Goal: Complete application form

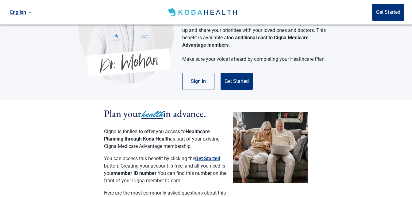
scroll to position [61, 0]
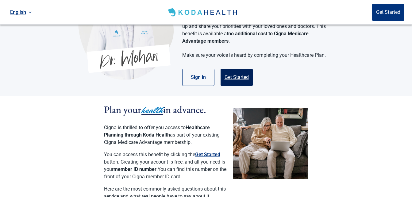
click at [238, 69] on button "Get Started" at bounding box center [236, 77] width 32 height 17
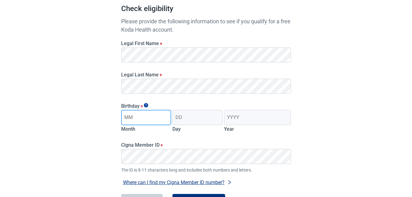
click at [137, 120] on input "Month" at bounding box center [146, 117] width 50 height 15
type input "09"
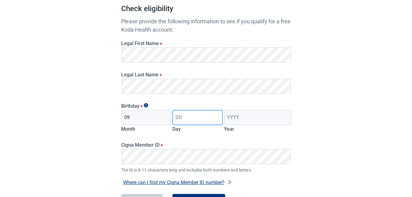
click at [186, 117] on input "Day" at bounding box center [197, 117] width 50 height 15
type input "01"
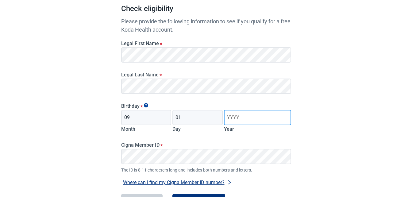
click at [232, 119] on input "Year" at bounding box center [257, 117] width 67 height 15
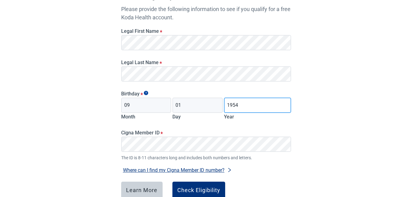
scroll to position [113, 0]
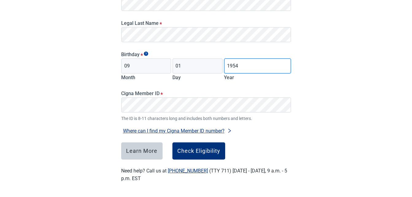
type input "1954"
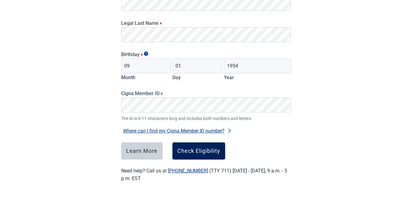
click at [200, 151] on div "Check Eligibility" at bounding box center [198, 151] width 43 height 6
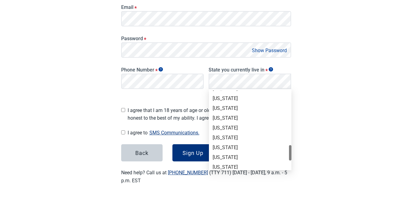
scroll to position [352, 0]
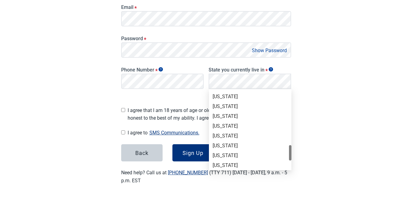
drag, startPoint x: 289, startPoint y: 98, endPoint x: 290, endPoint y: 153, distance: 54.6
click at [290, 153] on div at bounding box center [290, 152] width 2 height 15
click at [230, 155] on div "[US_STATE]" at bounding box center [249, 155] width 75 height 7
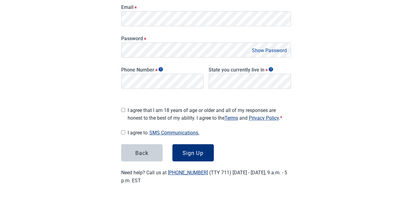
click at [122, 109] on input "I agree that I am 18 years of age or older and all of my responses are honest t…" at bounding box center [123, 110] width 4 height 4
checkbox input "true"
click at [167, 131] on button "SMS Communications." at bounding box center [174, 132] width 54 height 8
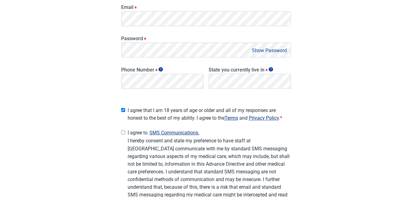
click at [122, 130] on input "I agree to SMS Communications." at bounding box center [123, 132] width 4 height 4
checkbox input "true"
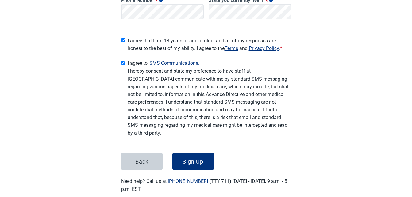
scroll to position [195, 0]
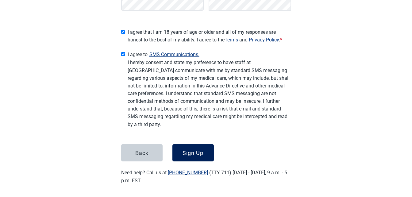
click at [196, 150] on div "Sign Up" at bounding box center [192, 153] width 21 height 6
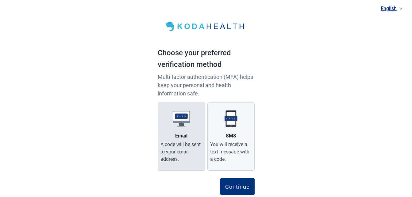
click at [181, 135] on div "Email" at bounding box center [181, 135] width 12 height 7
click at [0, 0] on input "Email A code will be sent to your email address." at bounding box center [0, 0] width 0 height 0
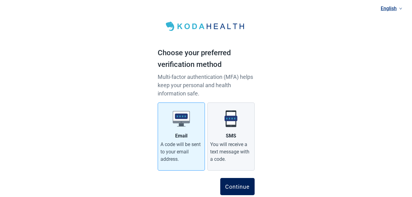
click at [238, 185] on div "Continue" at bounding box center [237, 186] width 25 height 6
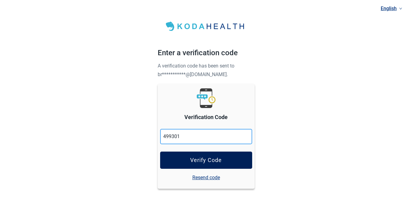
type input "499301"
click at [206, 159] on div "Verify Code" at bounding box center [206, 160] width 32 height 6
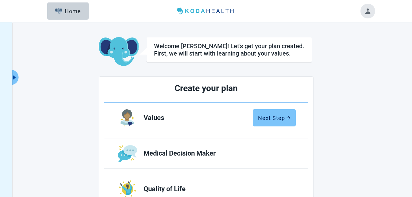
click at [269, 118] on div "Next Step" at bounding box center [274, 118] width 32 height 6
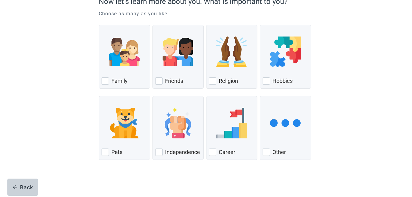
scroll to position [67, 0]
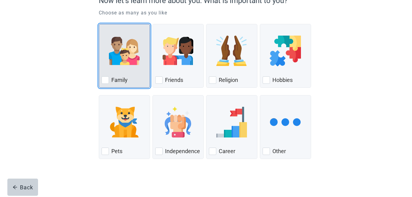
click at [104, 79] on div "Family, checkbox, not checked" at bounding box center [104, 79] width 7 height 7
click at [99, 24] on input "Family" at bounding box center [99, 24] width 0 height 0
checkbox input "true"
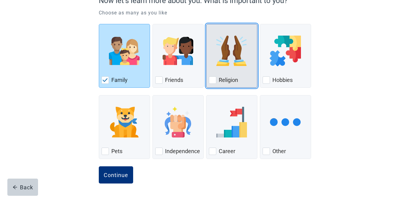
click at [213, 79] on div "Religion, checkbox, not checked" at bounding box center [212, 79] width 7 height 7
click at [206, 24] on input "Religion" at bounding box center [206, 24] width 0 height 0
checkbox input "true"
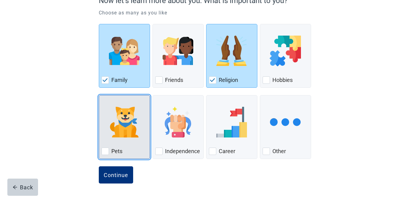
click at [105, 151] on div "Pets, checkbox, not checked" at bounding box center [104, 150] width 7 height 7
click at [99, 95] on input "Pets" at bounding box center [99, 95] width 0 height 0
checkbox input "true"
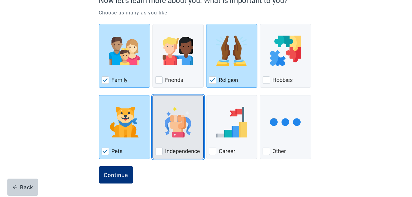
click at [158, 150] on div "Independence, checkbox, not checked" at bounding box center [158, 150] width 7 height 7
click at [153, 95] on input "Independence" at bounding box center [152, 95] width 0 height 0
checkbox input "true"
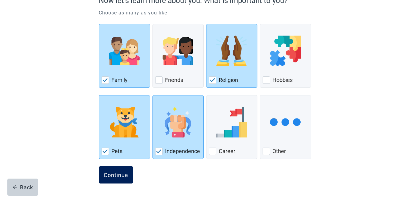
click at [114, 172] on div "Continue" at bounding box center [116, 175] width 25 height 6
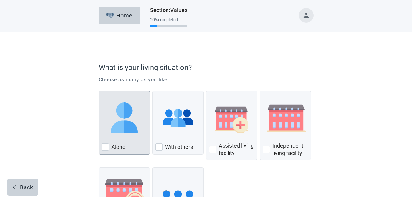
click at [106, 147] on div "Alone, checkbox, not checked" at bounding box center [104, 146] width 7 height 7
click at [99, 91] on input "Alone" at bounding box center [99, 91] width 0 height 0
checkbox input "true"
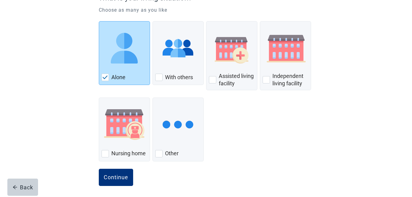
scroll to position [72, 0]
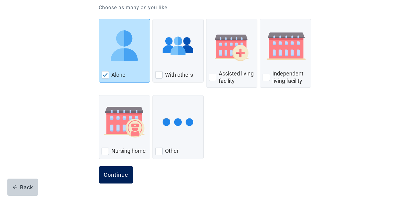
click at [117, 172] on div "Continue" at bounding box center [116, 175] width 25 height 6
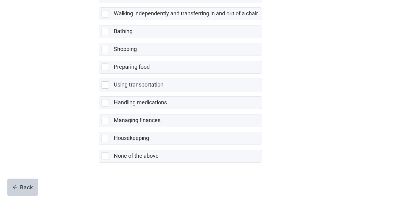
scroll to position [142, 0]
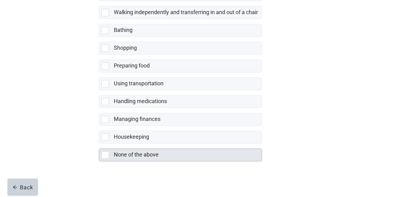
click at [106, 155] on div "None of the above, checkbox, not selected" at bounding box center [104, 154] width 7 height 7
click at [99, 144] on input "None of the above" at bounding box center [99, 143] width 0 height 0
checkbox input "true"
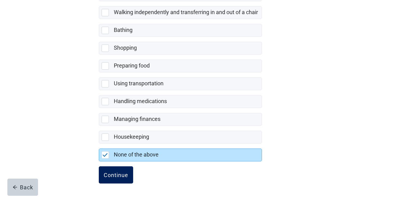
click at [112, 172] on div "Continue" at bounding box center [116, 175] width 25 height 6
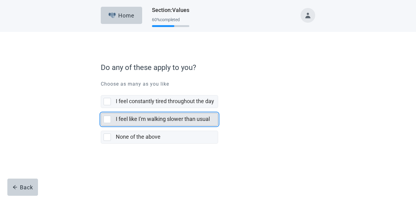
click at [108, 120] on div "I feel like I'm walking slower than usual, checkbox, not selected" at bounding box center [107, 119] width 7 height 7
click at [101, 108] on input "I feel like I'm walking slower than usual" at bounding box center [101, 108] width 0 height 0
checkbox input "true"
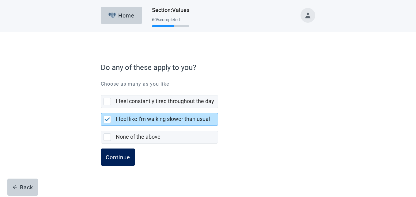
click at [113, 157] on div "Continue" at bounding box center [118, 157] width 25 height 6
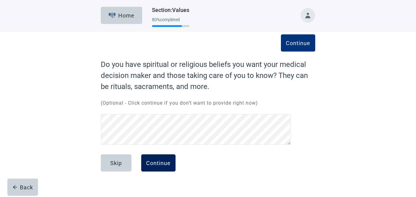
click at [162, 162] on div "Continue" at bounding box center [158, 163] width 25 height 6
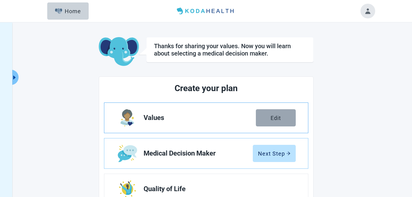
click at [270, 116] on div "Edit" at bounding box center [275, 118] width 10 height 6
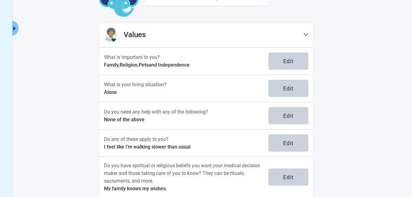
scroll to position [60, 0]
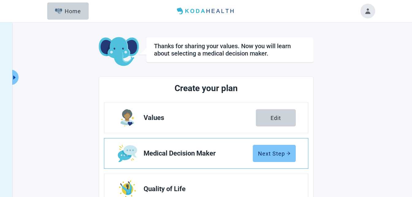
click at [269, 152] on div "Next Step" at bounding box center [274, 153] width 32 height 6
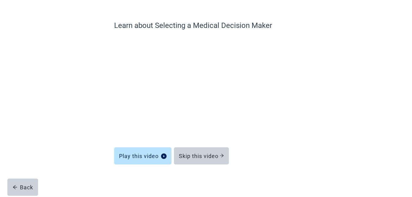
scroll to position [40, 0]
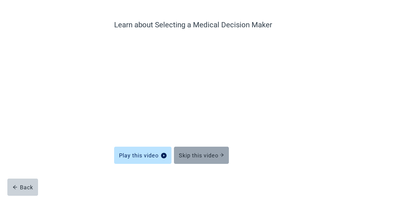
click at [214, 155] on div "Skip this video" at bounding box center [201, 155] width 45 height 6
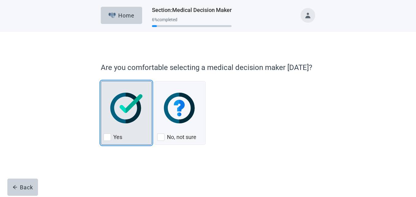
click at [107, 137] on div "Yes, checkbox, not checked" at bounding box center [107, 136] width 7 height 7
click at [101, 81] on input "Yes" at bounding box center [101, 81] width 0 height 0
checkbox input "true"
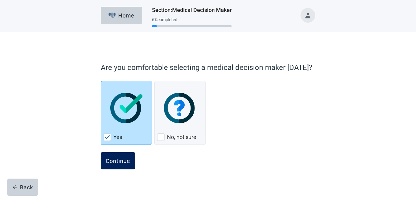
click at [118, 160] on div "Continue" at bounding box center [118, 161] width 25 height 6
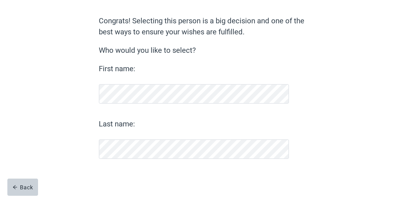
scroll to position [44, 0]
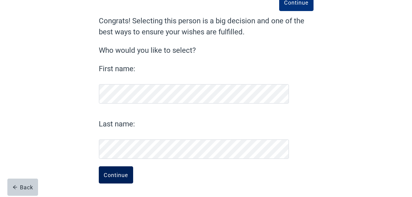
click at [117, 176] on div "Continue" at bounding box center [116, 175] width 25 height 6
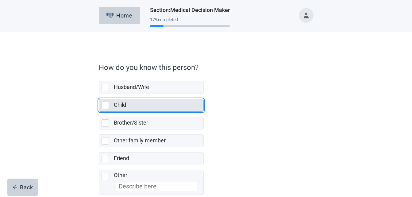
click at [105, 105] on div "Child, checkbox, not selected" at bounding box center [104, 104] width 7 height 7
click at [99, 94] on input "Child" at bounding box center [99, 94] width 0 height 0
checkbox input "true"
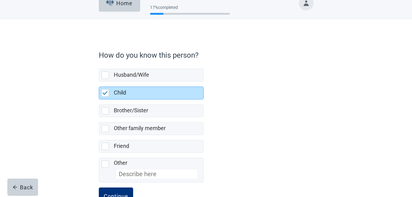
scroll to position [33, 0]
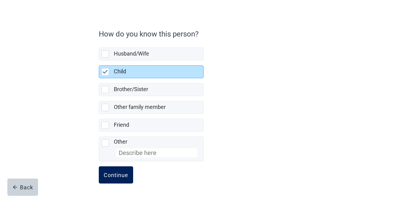
click at [122, 174] on div "Continue" at bounding box center [116, 175] width 25 height 6
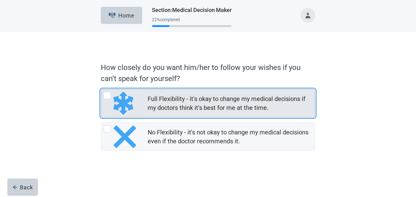
click at [107, 97] on div "Full Flexibility - it's okay to change my medical decisions if my doctors think…" at bounding box center [107, 95] width 7 height 7
click at [101, 89] on input "Full Flexibility - it's okay to change my medical decisions if my doctors think…" at bounding box center [101, 89] width 0 height 0
radio input "true"
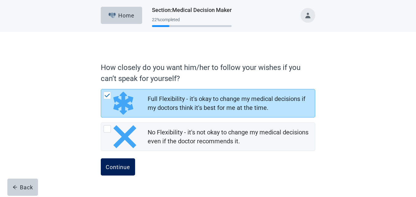
click at [113, 162] on button "Continue" at bounding box center [118, 166] width 34 height 17
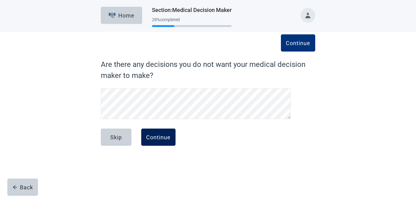
click at [155, 137] on div "Continue" at bounding box center [158, 137] width 25 height 6
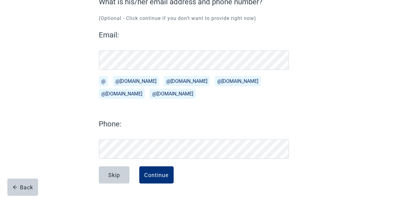
scroll to position [63, 0]
click at [161, 175] on div "Continue" at bounding box center [156, 175] width 25 height 6
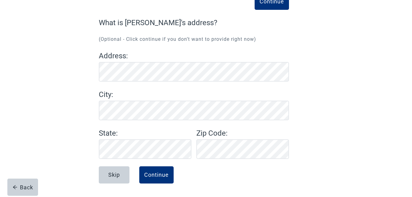
scroll to position [42, 0]
click at [157, 174] on div "Continue" at bounding box center [156, 175] width 25 height 6
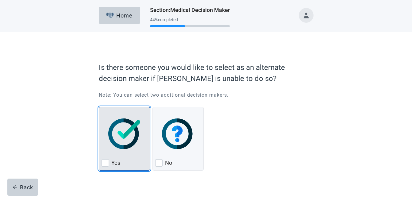
click at [105, 162] on div "Yes, checkbox, not checked" at bounding box center [104, 162] width 7 height 7
click at [99, 107] on input "Yes" at bounding box center [99, 107] width 0 height 0
checkbox input "true"
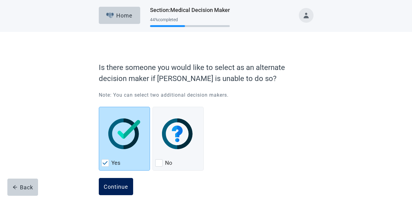
click at [110, 185] on div "Continue" at bounding box center [116, 186] width 25 height 6
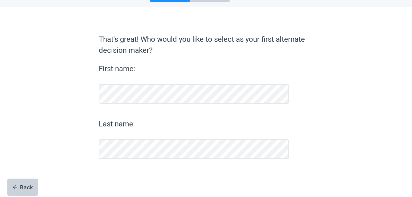
scroll to position [25, 0]
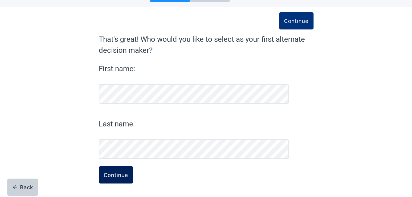
click at [117, 175] on div "Continue" at bounding box center [116, 175] width 25 height 6
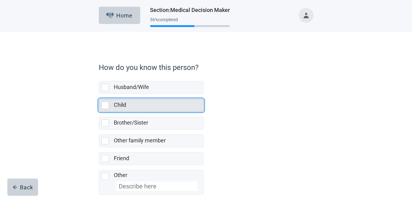
click at [106, 103] on div "Child, checkbox, not selected" at bounding box center [104, 104] width 7 height 7
click at [99, 94] on input "Child" at bounding box center [99, 94] width 0 height 0
checkbox input "true"
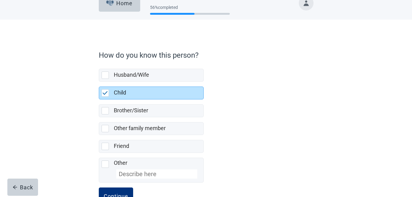
scroll to position [33, 0]
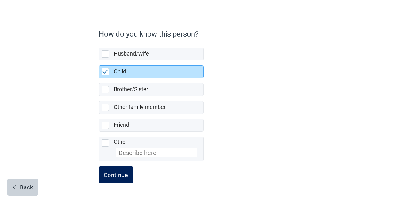
click at [124, 173] on div "Continue" at bounding box center [116, 175] width 25 height 6
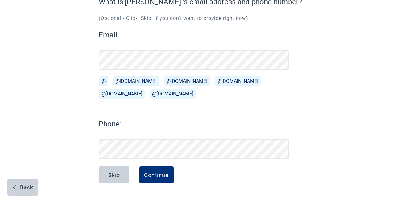
scroll to position [63, 0]
click at [156, 175] on div "Continue" at bounding box center [156, 175] width 25 height 6
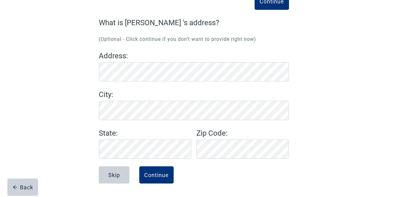
scroll to position [42, 0]
click at [156, 175] on div "Continue" at bounding box center [156, 175] width 25 height 6
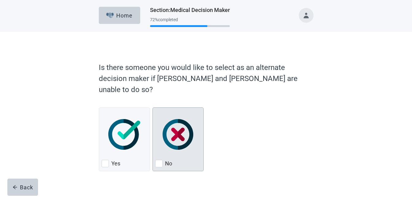
click at [160, 160] on div "No, checkbox, not checked" at bounding box center [158, 163] width 7 height 7
click at [153, 108] on input "No" at bounding box center [152, 107] width 0 height 0
checkbox input "true"
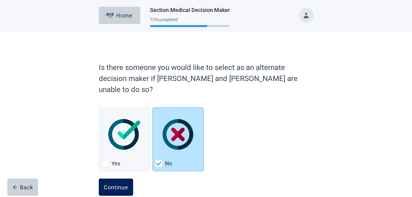
click at [118, 184] on div "Continue" at bounding box center [116, 187] width 25 height 6
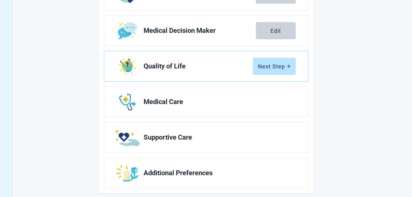
scroll to position [129, 0]
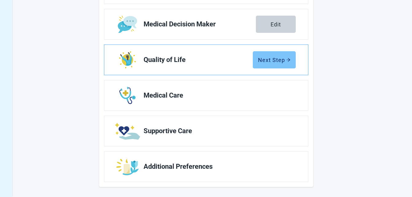
click at [263, 61] on div "Next Step" at bounding box center [274, 60] width 32 height 6
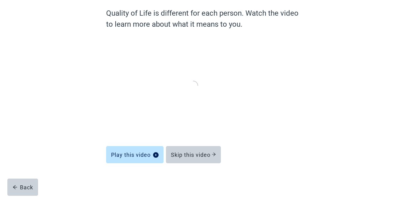
scroll to position [51, 0]
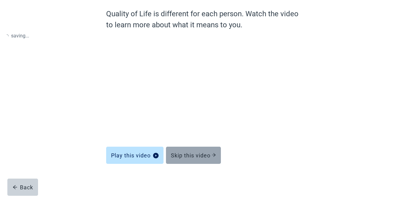
click at [196, 156] on div "Skip this video" at bounding box center [193, 155] width 45 height 6
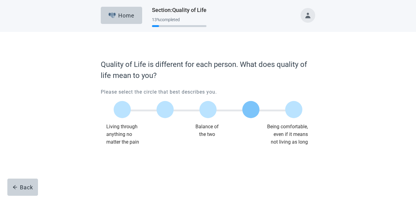
click at [251, 111] on label "Main content" at bounding box center [251, 109] width 17 height 17
click at [251, 109] on input "Quality of life scale: 75 out of 100. 75% between extremes" at bounding box center [251, 109] width 0 height 0
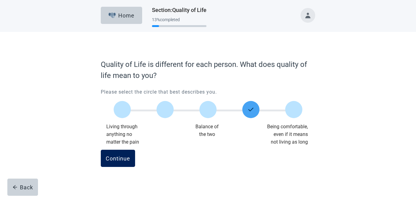
click at [120, 156] on div "Continue" at bounding box center [118, 158] width 25 height 6
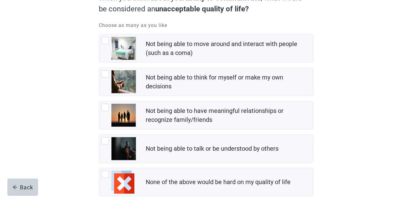
scroll to position [74, 0]
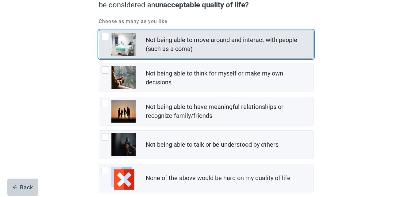
click at [105, 37] on div "Not being able to move around and interact with people (such as a coma), checkb…" at bounding box center [104, 36] width 7 height 7
click at [99, 30] on input "Not being able to move around and interact with people (such as a coma)" at bounding box center [99, 30] width 0 height 0
checkbox input "true"
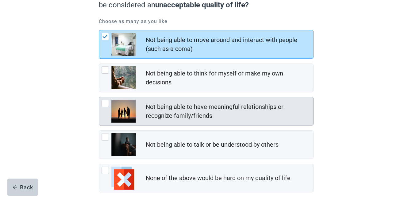
click at [105, 104] on div "Not being able to have meaningful relationships or recognize family/friends, ch…" at bounding box center [104, 103] width 7 height 7
click at [99, 97] on input "Not being able to have meaningful relationships or recognize family/friends" at bounding box center [99, 97] width 0 height 0
checkbox input "true"
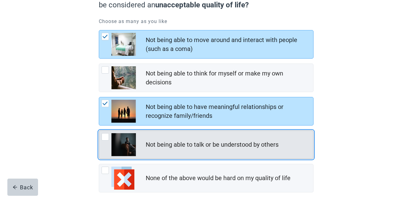
click at [105, 136] on div "Not being able to talk or be understood by others, checkbox, not checked" at bounding box center [104, 136] width 7 height 7
click at [99, 131] on input "Not being able to talk or be understood by others" at bounding box center [99, 130] width 0 height 0
checkbox input "true"
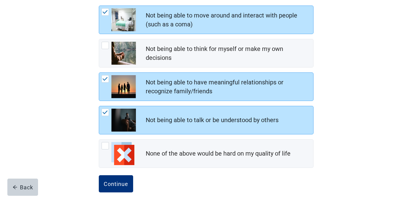
scroll to position [107, 0]
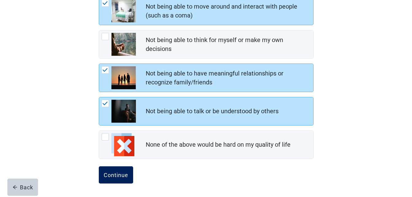
click at [115, 175] on div "Continue" at bounding box center [116, 175] width 25 height 6
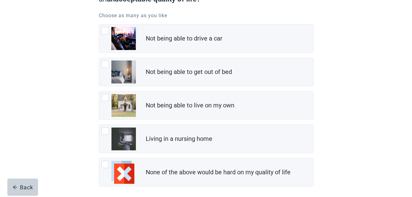
scroll to position [82, 0]
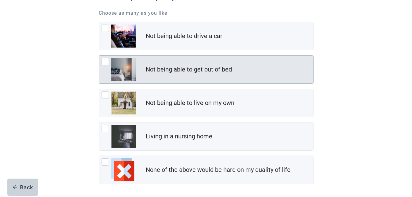
click at [106, 60] on div "Not being able to get out of bed, checkbox, not checked" at bounding box center [104, 61] width 7 height 7
click at [99, 55] on input "Not being able to get out of bed" at bounding box center [99, 55] width 0 height 0
checkbox input "true"
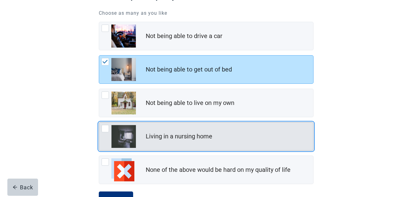
click at [106, 128] on div "Living in a nursing home, checkbox, not checked" at bounding box center [104, 128] width 7 height 7
click at [99, 122] on input "Living in a nursing home" at bounding box center [99, 122] width 0 height 0
checkbox input "true"
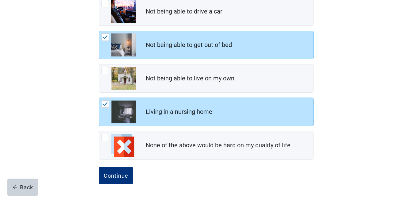
scroll to position [107, 0]
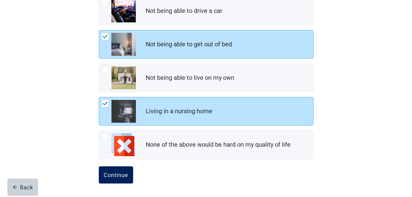
click at [117, 172] on div "Continue" at bounding box center [116, 175] width 25 height 6
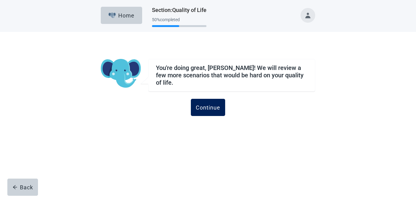
click at [205, 100] on button "Continue" at bounding box center [208, 107] width 34 height 17
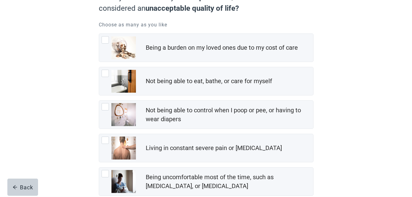
scroll to position [74, 0]
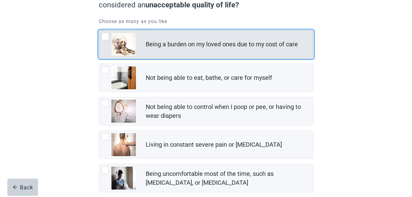
click at [105, 38] on div "Being a burden on my loved ones due to my cost of care, checkbox, not checked" at bounding box center [104, 36] width 7 height 7
click at [99, 30] on input "Being a burden on my loved ones due to my cost of care" at bounding box center [99, 30] width 0 height 0
checkbox input "true"
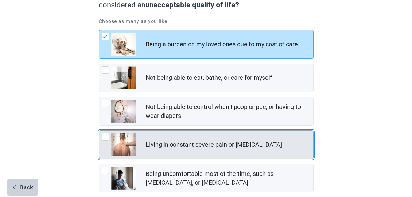
click at [106, 136] on div "Living in constant severe pain or shortness of breath, checkbox, not checked" at bounding box center [104, 136] width 7 height 7
click at [99, 131] on input "Living in constant severe pain or [MEDICAL_DATA]" at bounding box center [99, 130] width 0 height 0
checkbox input "true"
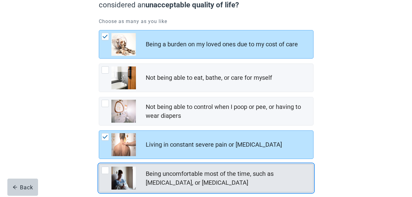
click at [105, 171] on div "Being uncomfortable most of the time, such as nausea, vomiting, or diarrhea, ch…" at bounding box center [104, 169] width 7 height 7
click at [99, 164] on input "Being uncomfortable most of the time, such as [MEDICAL_DATA], or [MEDICAL_DATA]" at bounding box center [99, 164] width 0 height 0
checkbox input "true"
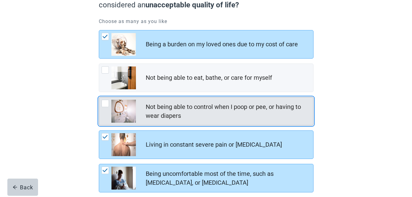
click at [105, 105] on div "Not being able to control when I poop or pee, or having to wear diapers, checkb…" at bounding box center [104, 103] width 7 height 7
click at [99, 97] on input "Not being able to control when I poop or pee, or having to wear diapers" at bounding box center [99, 97] width 0 height 0
checkbox input "true"
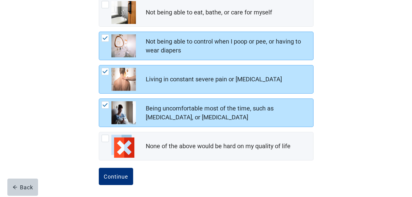
scroll to position [140, 0]
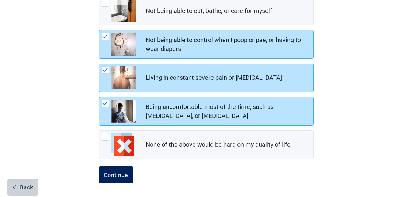
click at [118, 175] on div "Continue" at bounding box center [116, 175] width 25 height 6
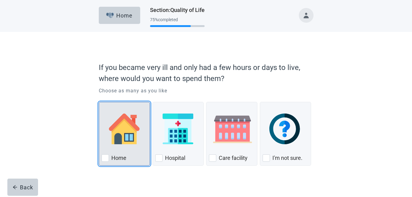
click at [105, 157] on div "Home, checkbox, not checked" at bounding box center [104, 157] width 7 height 7
click at [99, 102] on input "Home" at bounding box center [99, 102] width 0 height 0
checkbox input "true"
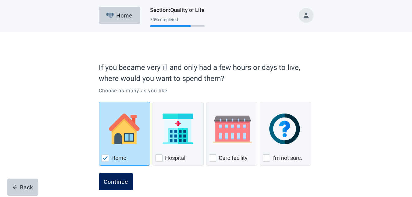
click at [117, 180] on div "Continue" at bounding box center [116, 181] width 25 height 6
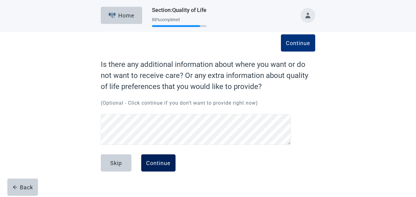
click at [158, 161] on div "Continue" at bounding box center [158, 163] width 25 height 6
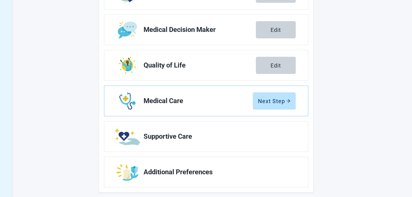
scroll to position [132, 0]
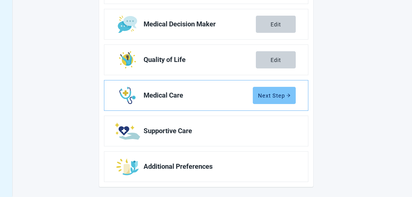
click at [271, 96] on div "Next Step" at bounding box center [274, 95] width 32 height 6
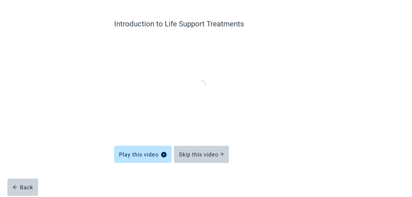
scroll to position [40, 0]
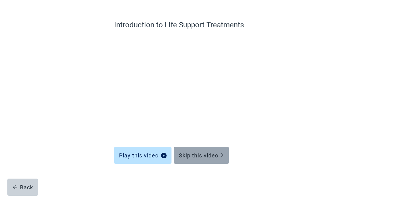
click at [193, 152] on div "Skip this video" at bounding box center [201, 155] width 45 height 6
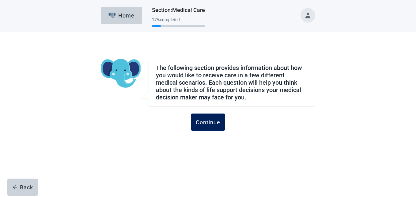
click at [210, 122] on div "Continue" at bounding box center [208, 122] width 25 height 6
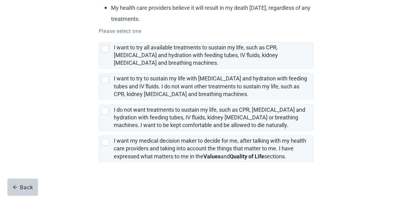
scroll to position [127, 0]
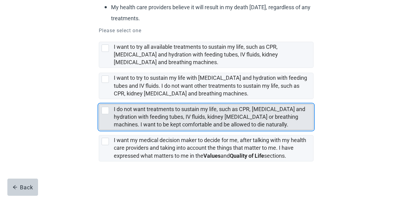
click at [105, 111] on div "I do not want treatments to sustain my life, such as CPR, artificial feeding an…" at bounding box center [104, 110] width 7 height 7
click at [99, 99] on input "I do not want treatments to sustain my life, such as CPR, [MEDICAL_DATA] and hy…" at bounding box center [99, 99] width 0 height 0
checkbox input "true"
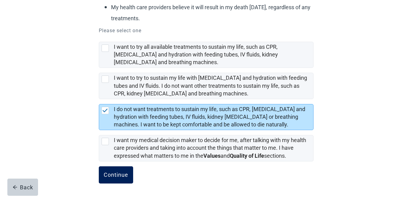
click at [114, 174] on div "Continue" at bounding box center [116, 175] width 25 height 6
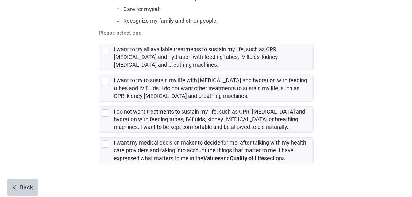
scroll to position [182, 0]
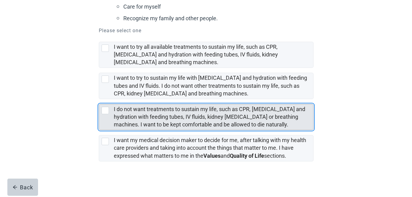
click at [105, 111] on div "I do not want treatments to sustain my life, such as CPR, artificial feeding an…" at bounding box center [104, 110] width 7 height 7
click at [99, 99] on input "I do not want treatments to sustain my life, such as CPR, [MEDICAL_DATA] and hy…" at bounding box center [99, 99] width 0 height 0
checkbox input "true"
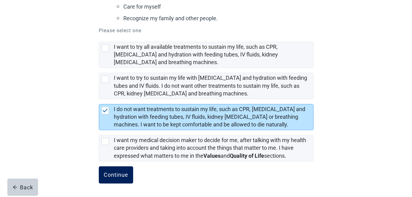
click at [111, 176] on div "Continue" at bounding box center [116, 175] width 25 height 6
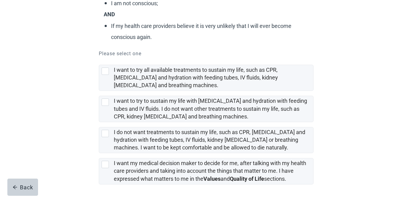
scroll to position [117, 0]
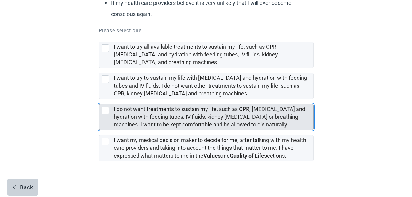
click at [104, 111] on div "I do not want treatments to sustain my life, such as CPR, artificial feeding an…" at bounding box center [104, 110] width 7 height 7
click at [99, 99] on input "I do not want treatments to sustain my life, such as CPR, [MEDICAL_DATA] and hy…" at bounding box center [99, 99] width 0 height 0
checkbox input "true"
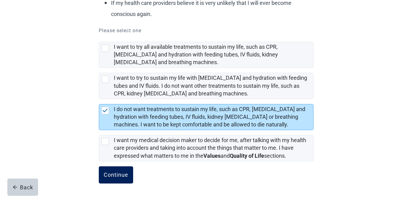
click at [120, 174] on div "Continue" at bounding box center [116, 175] width 25 height 6
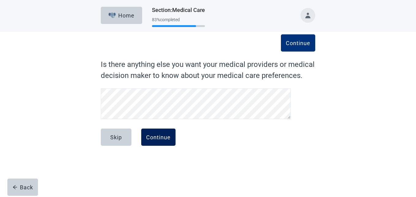
click at [153, 136] on div "Continue" at bounding box center [158, 137] width 25 height 6
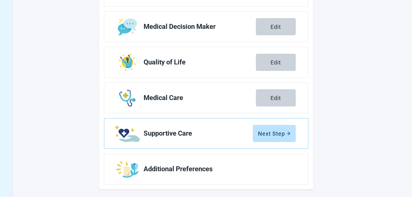
scroll to position [129, 0]
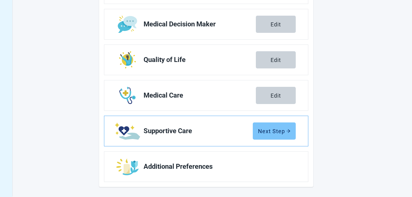
click at [277, 131] on div "Next Step" at bounding box center [274, 131] width 32 height 6
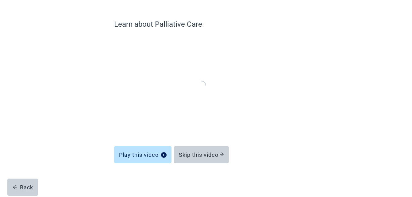
scroll to position [40, 0]
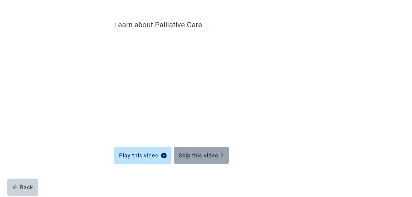
click at [203, 153] on div "Skip this video" at bounding box center [201, 155] width 45 height 6
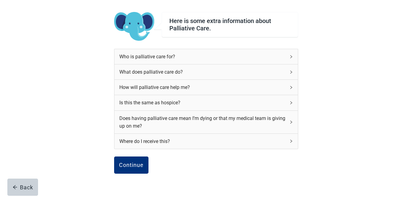
click at [289, 56] on icon "right" at bounding box center [291, 57] width 4 height 4
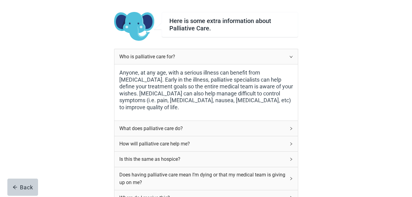
click at [292, 55] on icon "right" at bounding box center [291, 57] width 4 height 4
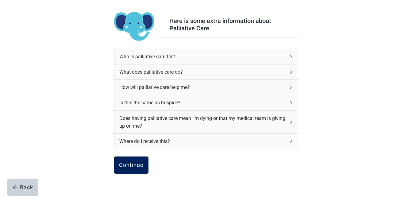
click at [132, 164] on div "Continue" at bounding box center [131, 165] width 25 height 6
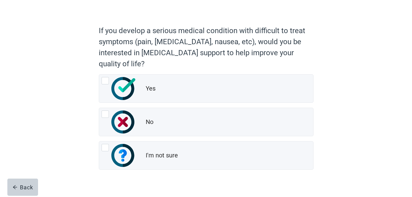
scroll to position [48, 0]
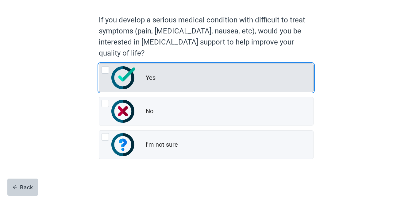
click at [106, 70] on div "Yes, radio button, not checked" at bounding box center [104, 69] width 7 height 7
click at [99, 64] on input "Yes" at bounding box center [99, 63] width 0 height 0
radio input "true"
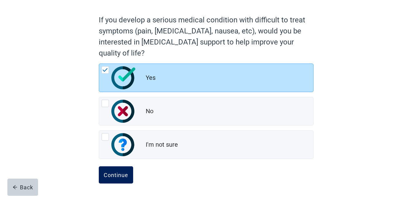
click at [120, 173] on div "Continue" at bounding box center [116, 175] width 25 height 6
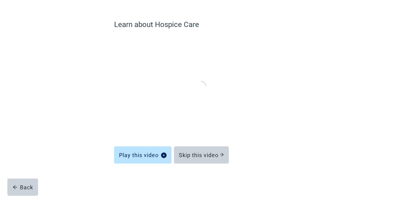
scroll to position [40, 0]
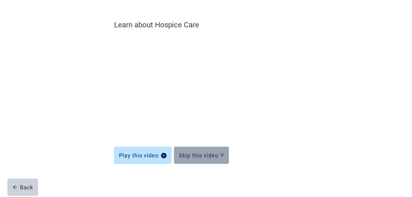
click at [202, 155] on div "Skip this video" at bounding box center [201, 155] width 45 height 6
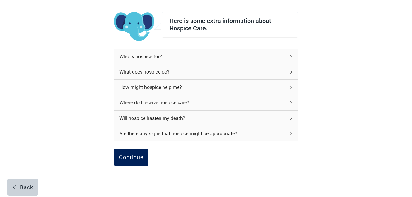
click at [131, 156] on div "Continue" at bounding box center [131, 157] width 25 height 6
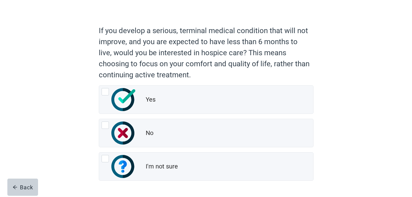
scroll to position [49, 0]
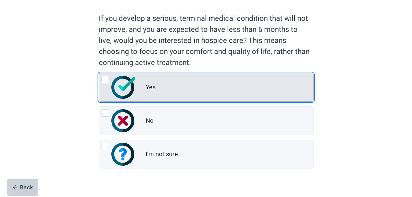
click at [104, 80] on div "Yes, radio button, not checked" at bounding box center [104, 79] width 7 height 7
click at [99, 73] on input "Yes" at bounding box center [99, 73] width 0 height 0
radio input "true"
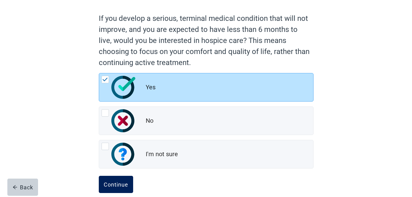
click at [116, 185] on div "Continue" at bounding box center [116, 184] width 25 height 6
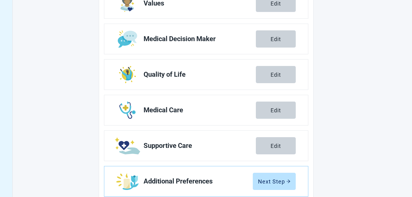
scroll to position [129, 0]
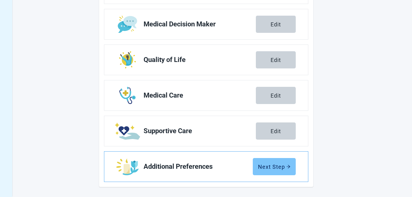
click at [269, 163] on div "Next Step" at bounding box center [274, 166] width 32 height 6
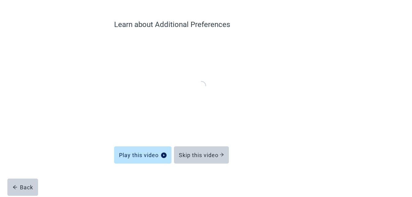
scroll to position [40, 0]
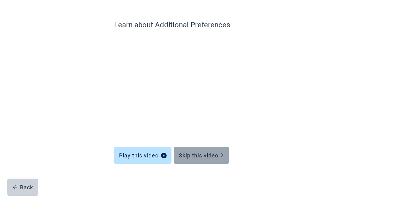
click at [194, 152] on div "Skip this video" at bounding box center [201, 155] width 45 height 6
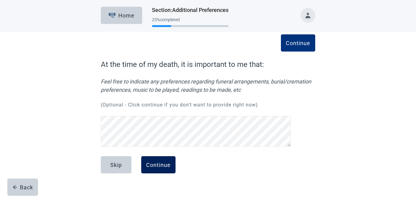
click at [161, 163] on div "Continue" at bounding box center [158, 165] width 25 height 6
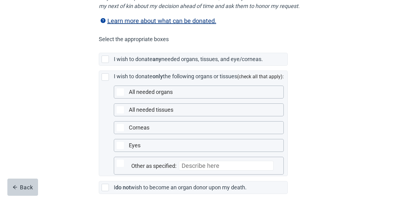
scroll to position [163, 0]
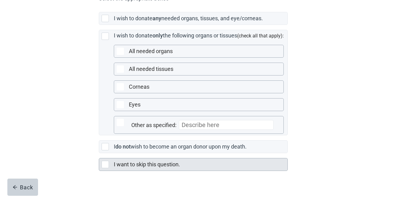
click at [105, 168] on div "Main content" at bounding box center [104, 164] width 7 height 7
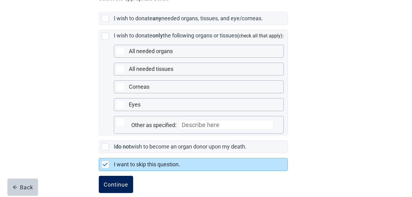
click at [114, 187] on div "Continue" at bounding box center [116, 184] width 25 height 6
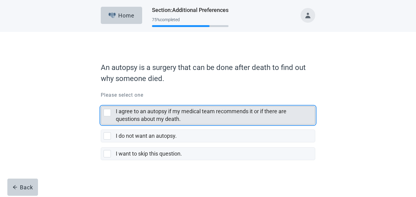
click at [107, 113] on div "I agree to an autopsy if my medical team recommends it or if there are question…" at bounding box center [107, 112] width 7 height 7
click at [101, 101] on input "I agree to an autopsy if my medical team recommends it or if there are question…" at bounding box center [101, 101] width 0 height 0
checkbox input "true"
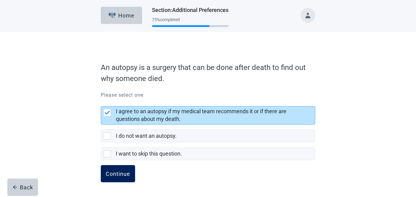
click at [123, 170] on button "Continue" at bounding box center [118, 173] width 34 height 17
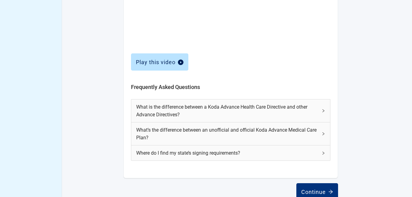
scroll to position [278, 0]
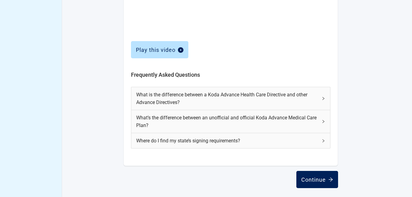
click at [310, 178] on div "Continue" at bounding box center [317, 179] width 32 height 6
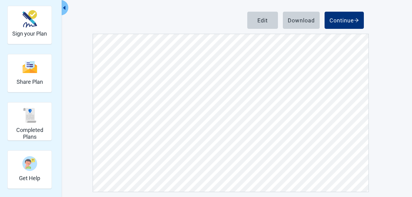
scroll to position [75, 0]
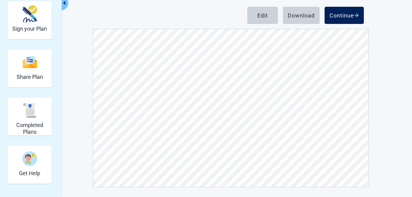
click at [344, 17] on div "Continue" at bounding box center [343, 15] width 29 height 6
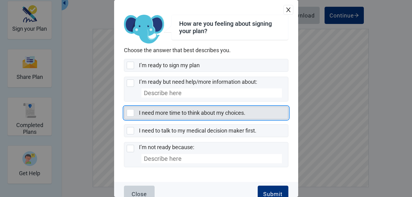
click at [129, 111] on div "I need more time to think about my choices., checkbox, not selected" at bounding box center [130, 112] width 7 height 7
click at [124, 107] on input "I need more time to think about my choices." at bounding box center [124, 106] width 0 height 0
checkbox input "true"
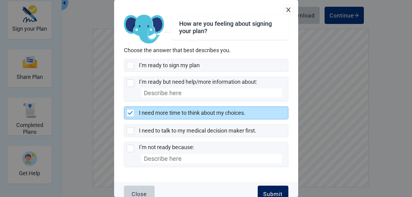
click at [264, 191] on div "Submit" at bounding box center [272, 194] width 19 height 6
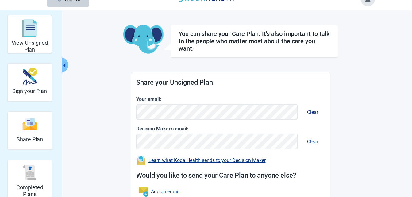
scroll to position [61, 0]
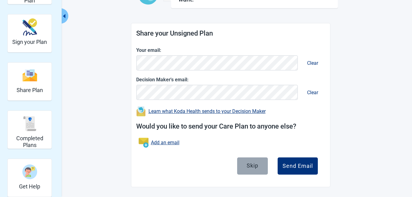
click at [251, 168] on div "Skip" at bounding box center [253, 165] width 12 height 6
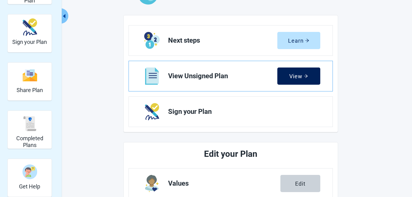
click at [292, 75] on div "View" at bounding box center [298, 76] width 19 height 6
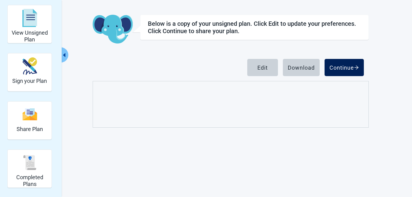
scroll to position [61, 0]
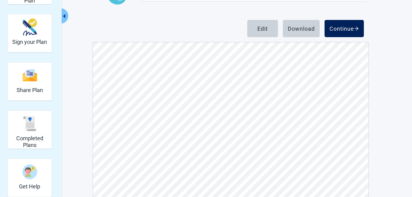
click at [349, 24] on button "Continue" at bounding box center [343, 28] width 39 height 17
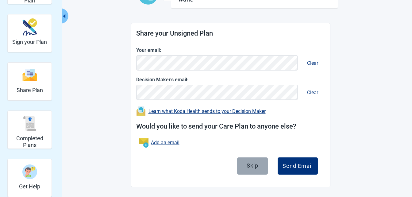
click at [258, 165] on div "Skip" at bounding box center [253, 165] width 12 height 6
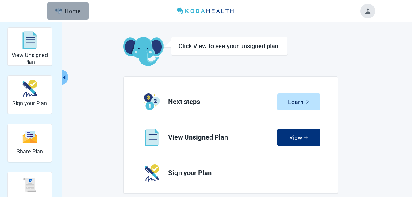
click at [65, 8] on div "Home" at bounding box center [68, 11] width 26 height 6
